Goal: Use online tool/utility: Use online tool/utility

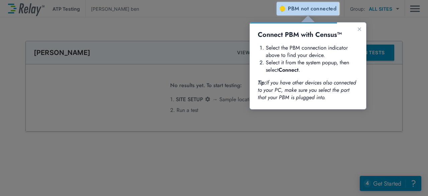
click at [312, 10] on span "not connected" at bounding box center [318, 9] width 35 height 8
click at [229, 129] on div at bounding box center [138, 99] width 277 height 194
click at [291, 160] on div at bounding box center [353, 105] width 152 height 180
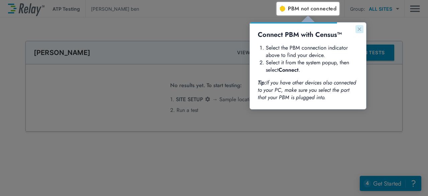
click at [360, 30] on icon "Close guide" at bounding box center [359, 28] width 5 height 5
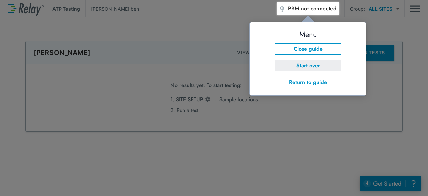
click at [305, 70] on button "Start over" at bounding box center [308, 65] width 67 height 11
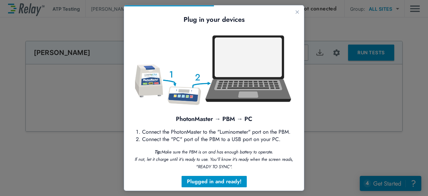
drag, startPoint x: 297, startPoint y: 58, endPoint x: 300, endPoint y: 101, distance: 43.6
click at [300, 101] on html "Plug in your devices PhotonMaster → PBM → PC Connect the PhotonMaster to the "L…" at bounding box center [214, 97] width 180 height 185
